Goal: Task Accomplishment & Management: Complete application form

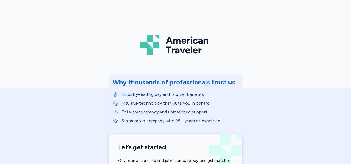
click at [33, 129] on div "American Traveler Why thousands of professionals trust us Industry-leading pay …" at bounding box center [175, 124] width 351 height 248
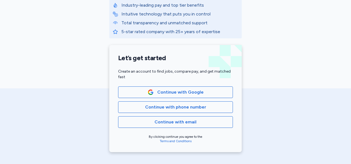
scroll to position [91, 0]
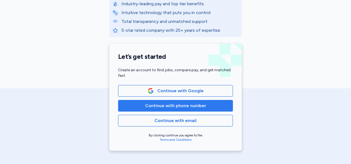
click at [178, 107] on span "Continue with phone number" at bounding box center [175, 105] width 61 height 7
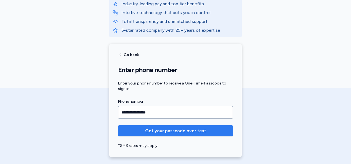
type input "**********"
click at [177, 131] on span "Get your passcode over text" at bounding box center [175, 131] width 61 height 7
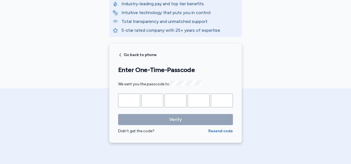
type input "*"
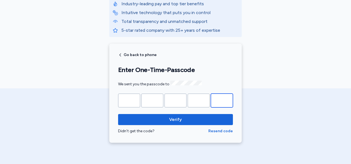
type input "*"
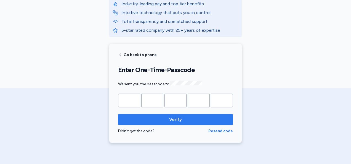
click at [183, 120] on span "Verify" at bounding box center [176, 119] width 106 height 7
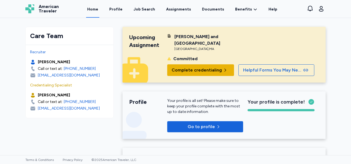
click at [207, 67] on span "Complete credentialing" at bounding box center [197, 70] width 50 height 7
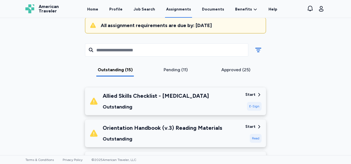
scroll to position [55, 0]
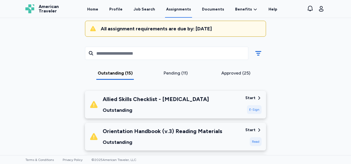
click at [173, 109] on div "Outstanding" at bounding box center [156, 110] width 106 height 8
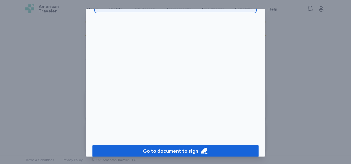
scroll to position [46, 0]
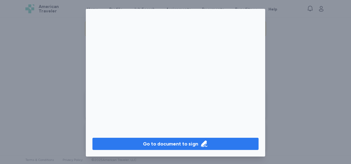
click at [200, 142] on icon "button" at bounding box center [204, 144] width 8 height 8
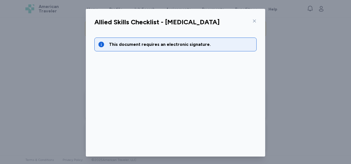
click at [229, 108] on div "This document requires an electronic signature." at bounding box center [175, 102] width 171 height 142
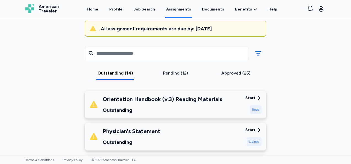
click at [207, 110] on div "Outstanding" at bounding box center [163, 110] width 120 height 8
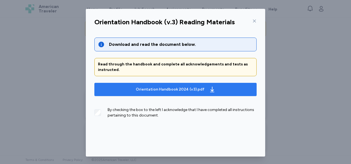
click at [188, 90] on div "Orientation Handbook 2024 (v3).pdf" at bounding box center [170, 90] width 69 height 6
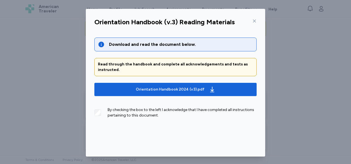
click at [231, 61] on div "Read through the handbook and complete all acknowledgements and tests as instru…" at bounding box center [175, 67] width 162 height 18
click at [233, 120] on div "By checking the box to the left I acknowledge that I have completed all instruc…" at bounding box center [175, 115] width 162 height 24
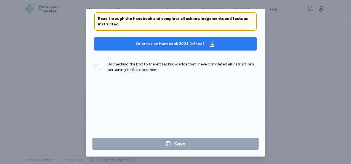
click at [224, 41] on span "Orientation Handbook 2024 (v3).pdf" at bounding box center [176, 43] width 154 height 9
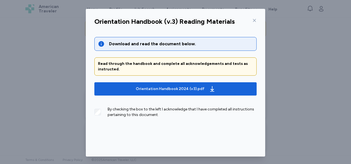
scroll to position [0, 0]
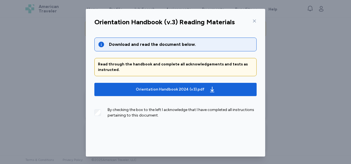
click at [219, 67] on div "Read through the handbook and complete all acknowledgements and tests as instru…" at bounding box center [175, 67] width 155 height 11
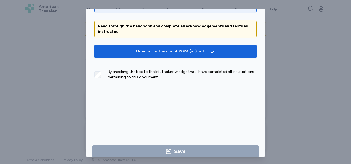
scroll to position [46, 0]
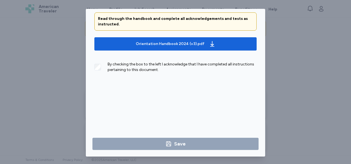
click at [218, 79] on div "By checking the box to the left I acknowledge that I have completed all instruc…" at bounding box center [175, 69] width 162 height 24
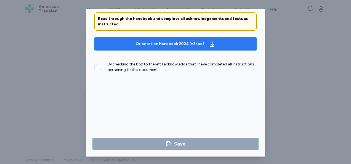
click at [226, 45] on span "Orientation Handbook 2024 (v3).pdf" at bounding box center [176, 43] width 154 height 9
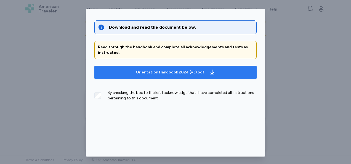
scroll to position [0, 0]
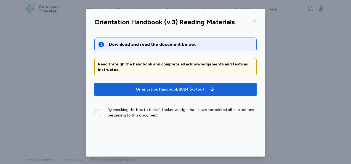
click at [250, 21] on div at bounding box center [253, 21] width 7 height 9
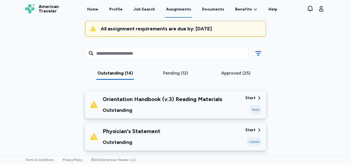
click at [224, 123] on div "Physician's Statement Outstanding Start Upload" at bounding box center [175, 137] width 181 height 28
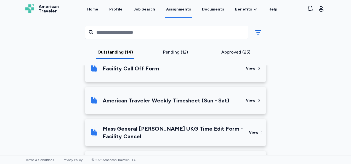
scroll to position [657, 0]
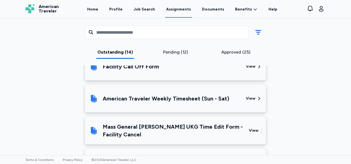
click at [253, 133] on div "View" at bounding box center [255, 130] width 13 height 19
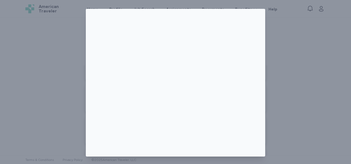
scroll to position [1, 0]
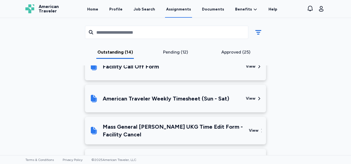
click at [251, 133] on div "View" at bounding box center [254, 131] width 10 height 6
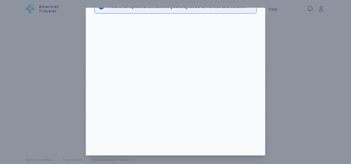
scroll to position [0, 0]
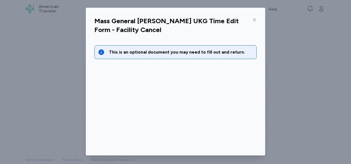
click at [252, 20] on icon at bounding box center [254, 20] width 4 height 4
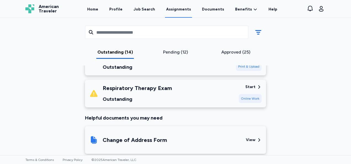
scroll to position [488, 0]
click at [223, 93] on div "Respiratory Therapy Exam Outstanding" at bounding box center [161, 93] width 145 height 19
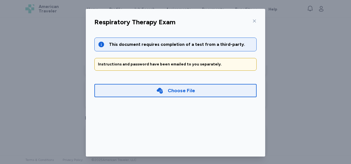
click at [230, 67] on div "Instructions and password have been emailed to you separately." at bounding box center [175, 64] width 162 height 13
click at [220, 91] on div "Choose File" at bounding box center [175, 90] width 162 height 13
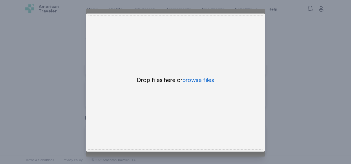
click at [205, 76] on button "browse files" at bounding box center [199, 80] width 32 height 8
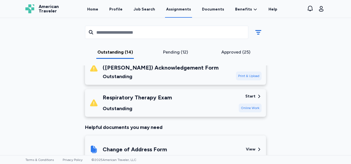
scroll to position [472, 0]
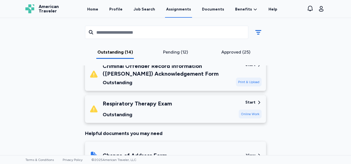
click at [254, 115] on div "Online Work" at bounding box center [250, 114] width 23 height 9
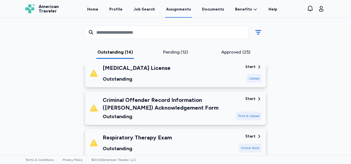
scroll to position [434, 0]
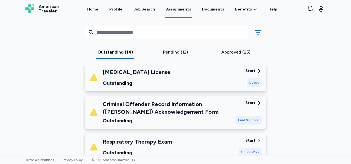
click at [215, 112] on div "Criminal Offender Record Information ([PERSON_NAME]) Acknowledgement Form" at bounding box center [167, 107] width 129 height 15
click at [227, 110] on div "Criminal Offender Record Information ([PERSON_NAME]) Acknowledgement Form" at bounding box center [167, 107] width 129 height 15
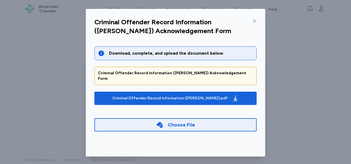
click at [234, 49] on div "Download, complete, and upload the document below." at bounding box center [175, 53] width 162 height 14
click at [208, 54] on div "Download, complete, and upload the document below." at bounding box center [181, 53] width 144 height 7
click at [204, 73] on div "Criminal Offender Record Information ([PERSON_NAME]) Acknowledgement Form" at bounding box center [175, 75] width 155 height 11
click at [203, 72] on div "Criminal Offender Record Information ([PERSON_NAME]) Acknowledgement Form" at bounding box center [175, 75] width 155 height 11
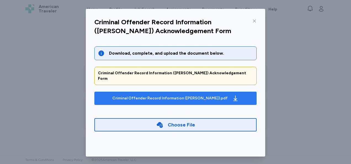
click at [202, 96] on div "Criminal Offender Record Information ([PERSON_NAME]).pdf" at bounding box center [169, 99] width 115 height 6
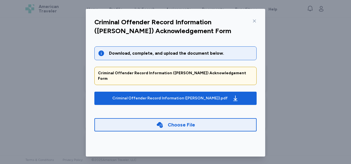
click at [226, 124] on div "Choose File" at bounding box center [175, 124] width 162 height 13
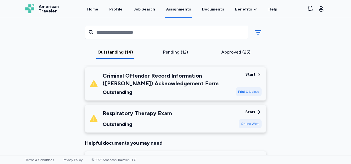
scroll to position [465, 0]
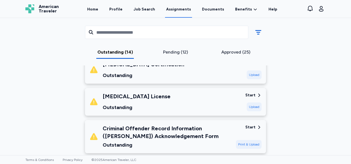
scroll to position [408, 0]
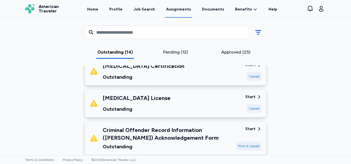
click at [219, 104] on div "[MEDICAL_DATA] License Outstanding" at bounding box center [165, 103] width 152 height 19
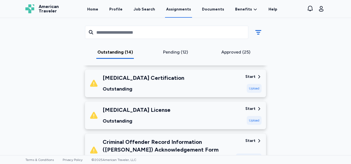
scroll to position [397, 0]
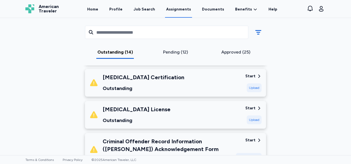
click at [237, 116] on div "[MEDICAL_DATA] License Outstanding" at bounding box center [165, 114] width 152 height 19
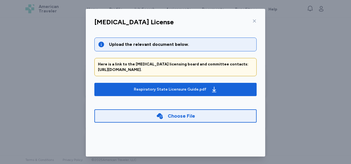
click at [250, 18] on div at bounding box center [253, 21] width 7 height 9
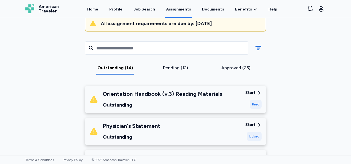
scroll to position [60, 0]
click at [223, 102] on div "Orientation Handbook (v.3) Reading Materials Outstanding" at bounding box center [165, 99] width 152 height 19
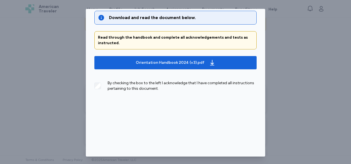
scroll to position [46, 0]
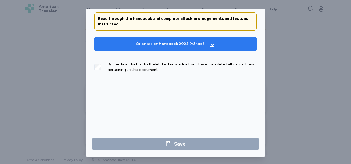
click at [212, 45] on span "Orientation Handbook 2024 (v3).pdf" at bounding box center [176, 43] width 154 height 9
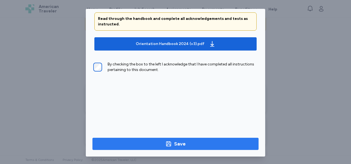
click at [207, 144] on span "Save" at bounding box center [175, 144] width 157 height 8
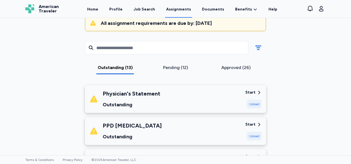
click at [205, 101] on div "Physician's Statement Outstanding" at bounding box center [165, 99] width 152 height 19
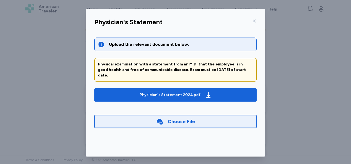
click at [226, 91] on span "Physician's Statement 2024.pdf" at bounding box center [176, 95] width 154 height 9
click at [250, 20] on div at bounding box center [253, 21] width 7 height 9
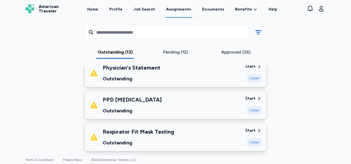
scroll to position [86, 0]
click at [211, 108] on div "PPD [MEDICAL_DATA] Outstanding" at bounding box center [165, 105] width 152 height 19
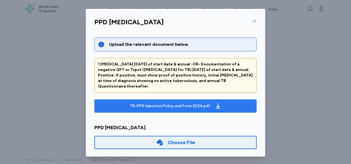
click at [107, 103] on span "TB-PPD Injection Policy and Form 2024.pdf" at bounding box center [176, 106] width 154 height 9
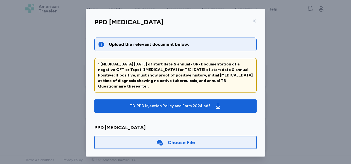
click at [252, 21] on icon at bounding box center [254, 21] width 4 height 4
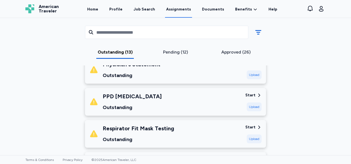
scroll to position [91, 0]
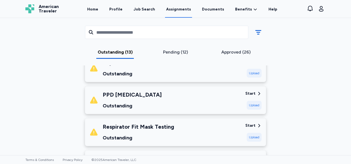
click at [205, 94] on div "PPD [MEDICAL_DATA] Outstanding" at bounding box center [165, 100] width 152 height 19
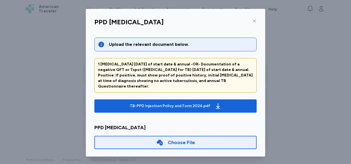
click at [250, 22] on div at bounding box center [253, 21] width 7 height 9
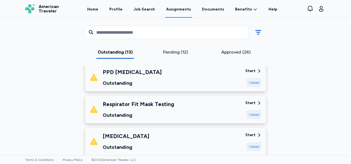
scroll to position [114, 0]
click at [203, 108] on div "Respirator Fit Mask Testing Outstanding" at bounding box center [165, 109] width 152 height 19
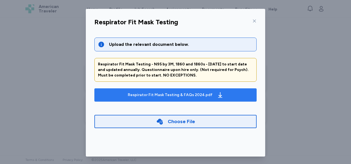
click at [216, 98] on div "Respirator Fit Mask Testing & FAQs 2024.pdf" at bounding box center [176, 95] width 98 height 9
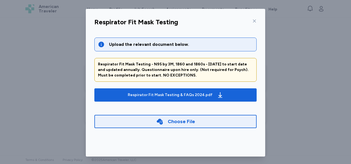
click at [252, 20] on icon at bounding box center [254, 21] width 4 height 4
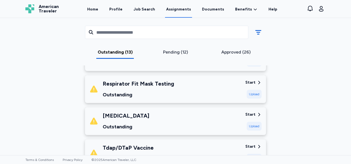
scroll to position [146, 0]
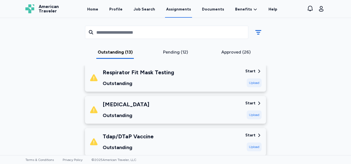
click at [215, 105] on div "[MEDICAL_DATA] Outstanding" at bounding box center [165, 110] width 152 height 19
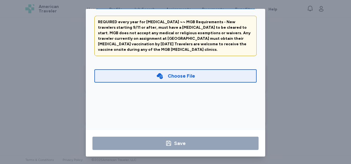
scroll to position [46, 0]
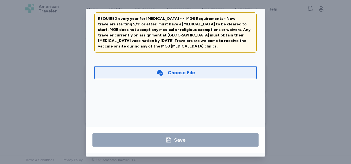
click at [215, 81] on div "Upload the relevant document below. REQUIRED every year for [MEDICAL_DATA] ~~ M…" at bounding box center [175, 56] width 171 height 142
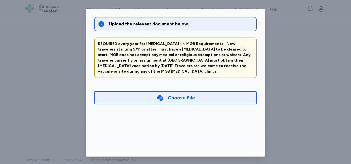
scroll to position [0, 0]
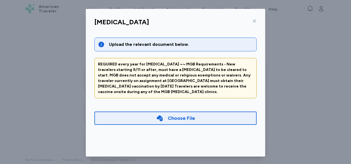
click at [232, 95] on div "Upload the relevant document below. REQUIRED every year for [MEDICAL_DATA] ~~ M…" at bounding box center [175, 82] width 162 height 89
click at [252, 22] on icon at bounding box center [254, 21] width 4 height 4
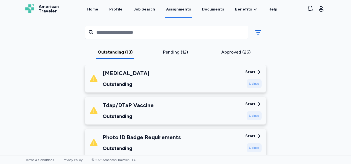
scroll to position [178, 0]
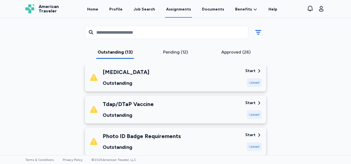
click at [213, 110] on div "Tdap/DTaP Vaccine Outstanding" at bounding box center [165, 109] width 152 height 19
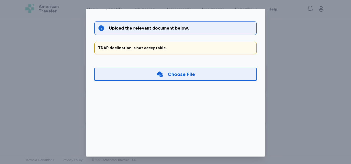
scroll to position [0, 0]
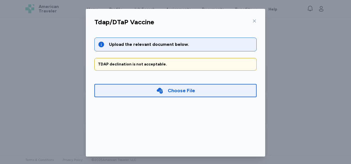
click at [252, 19] on icon at bounding box center [254, 21] width 4 height 4
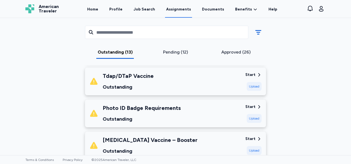
scroll to position [207, 0]
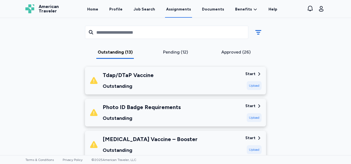
click at [222, 109] on div "Photo ID Badge Requirements Outstanding" at bounding box center [165, 112] width 152 height 19
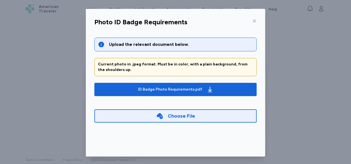
click at [250, 20] on div at bounding box center [253, 21] width 7 height 9
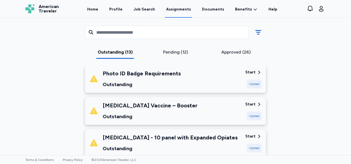
scroll to position [241, 0]
click at [219, 111] on div "[MEDICAL_DATA] Vaccine – Booster Outstanding" at bounding box center [165, 110] width 152 height 19
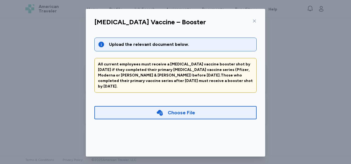
click at [252, 19] on icon at bounding box center [254, 21] width 4 height 4
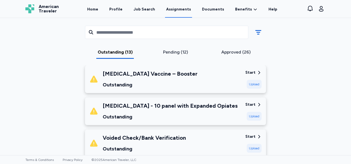
scroll to position [273, 0]
click at [223, 110] on div "[MEDICAL_DATA] - 10 panel with Expanded Opiates Outstanding" at bounding box center [165, 111] width 152 height 19
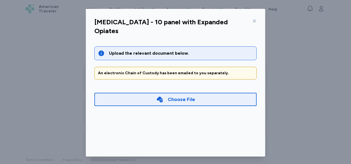
click at [252, 20] on icon at bounding box center [254, 21] width 4 height 4
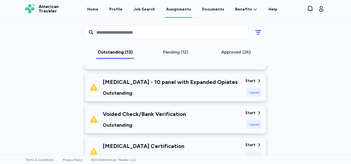
scroll to position [302, 0]
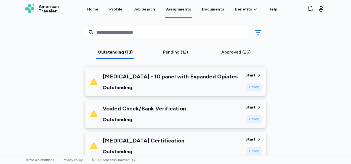
click at [220, 112] on div "Voided Check/Bank Verification Outstanding" at bounding box center [165, 114] width 152 height 19
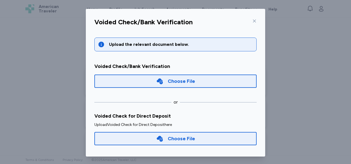
click at [251, 23] on div at bounding box center [253, 21] width 7 height 9
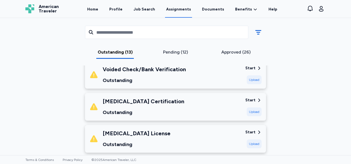
scroll to position [344, 0]
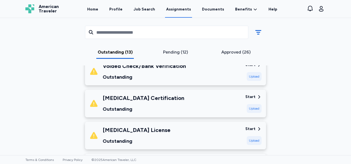
click at [219, 104] on div "[MEDICAL_DATA] Certification Outstanding" at bounding box center [165, 103] width 152 height 19
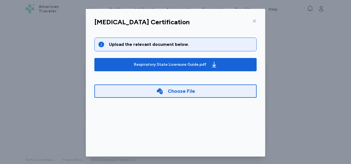
click at [252, 19] on icon at bounding box center [254, 21] width 4 height 4
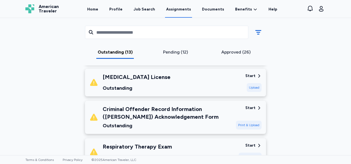
scroll to position [398, 0]
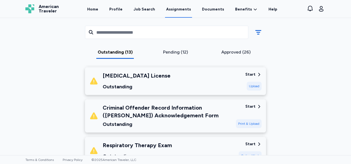
click at [217, 112] on div "Criminal Offender Record Information ([PERSON_NAME]) Acknowledgement Form" at bounding box center [167, 111] width 129 height 15
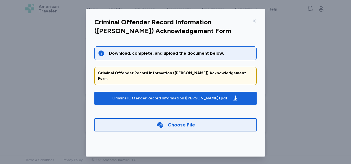
click at [251, 17] on div at bounding box center [253, 21] width 7 height 9
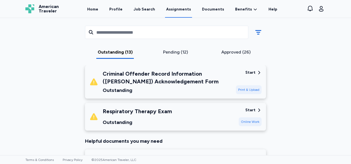
scroll to position [433, 0]
click at [218, 117] on div "Respiratory Therapy Exam Outstanding" at bounding box center [161, 116] width 145 height 19
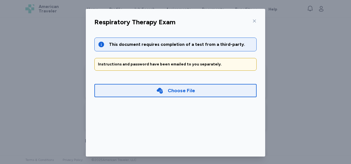
click at [228, 67] on div "Instructions and password have been emailed to you separately." at bounding box center [175, 65] width 155 height 6
click at [205, 67] on div "Instructions and password have been emailed to you separately." at bounding box center [175, 64] width 162 height 13
click at [215, 90] on div "Choose File" at bounding box center [175, 90] width 162 height 13
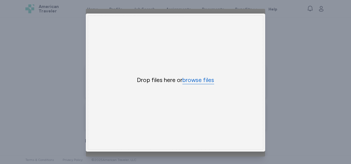
click at [205, 78] on button "browse files" at bounding box center [199, 80] width 32 height 8
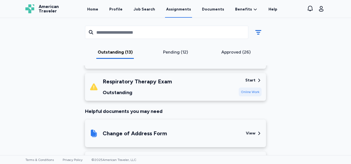
scroll to position [463, 0]
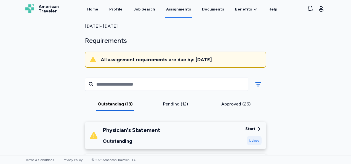
scroll to position [0, 0]
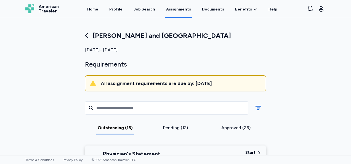
click at [145, 6] on link "Job Search" at bounding box center [145, 9] width 24 height 18
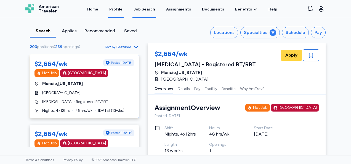
click at [119, 13] on link "Profile" at bounding box center [115, 9] width 15 height 17
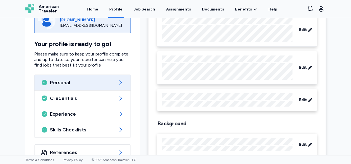
scroll to position [76, 0]
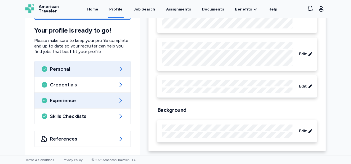
click at [43, 105] on div "Experience" at bounding box center [83, 100] width 96 height 15
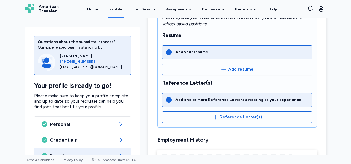
scroll to position [119, 0]
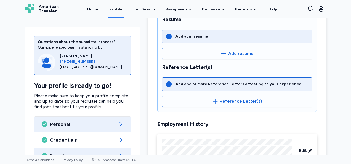
click at [46, 125] on div "Personal" at bounding box center [83, 124] width 96 height 15
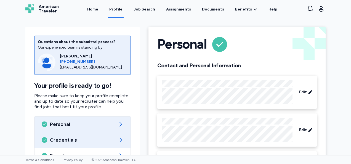
click at [43, 142] on icon at bounding box center [45, 140] width 6 height 6
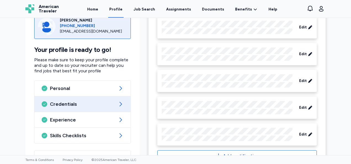
scroll to position [466, 0]
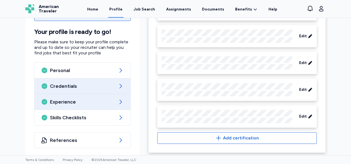
click at [47, 101] on div "Experience" at bounding box center [83, 101] width 96 height 15
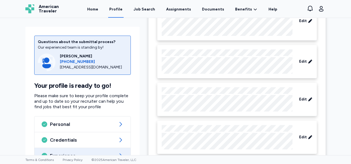
scroll to position [585, 0]
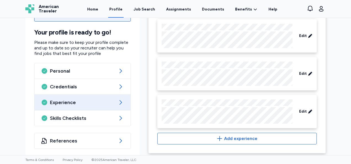
click at [53, 117] on span "Skills Checklists" at bounding box center [82, 118] width 65 height 7
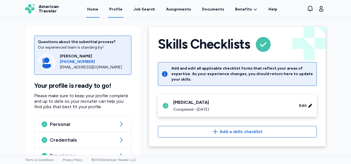
click at [96, 6] on link "Home" at bounding box center [92, 9] width 13 height 17
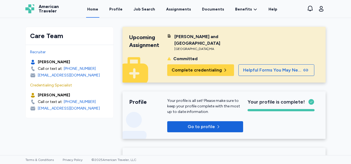
click at [237, 128] on div "Profile Your profile is all set! Please make sure to keep your profile complete…" at bounding box center [224, 114] width 203 height 47
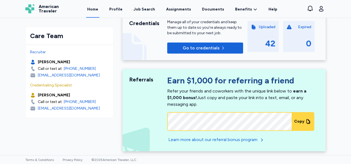
scroll to position [286, 0]
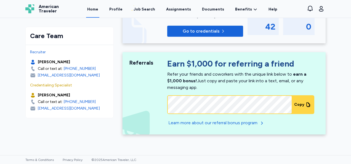
click at [0, 77] on div "Care Team Recruiter [PERSON_NAME] Call or text at: [PHONE_NUMBER] [EMAIL_ADDRES…" at bounding box center [175, 86] width 351 height 137
click at [0, 91] on div "Care Team Recruiter [PERSON_NAME] Call or text at: [PHONE_NUMBER] [EMAIL_ADDRES…" at bounding box center [175, 86] width 351 height 137
